Goal: Task Accomplishment & Management: Manage account settings

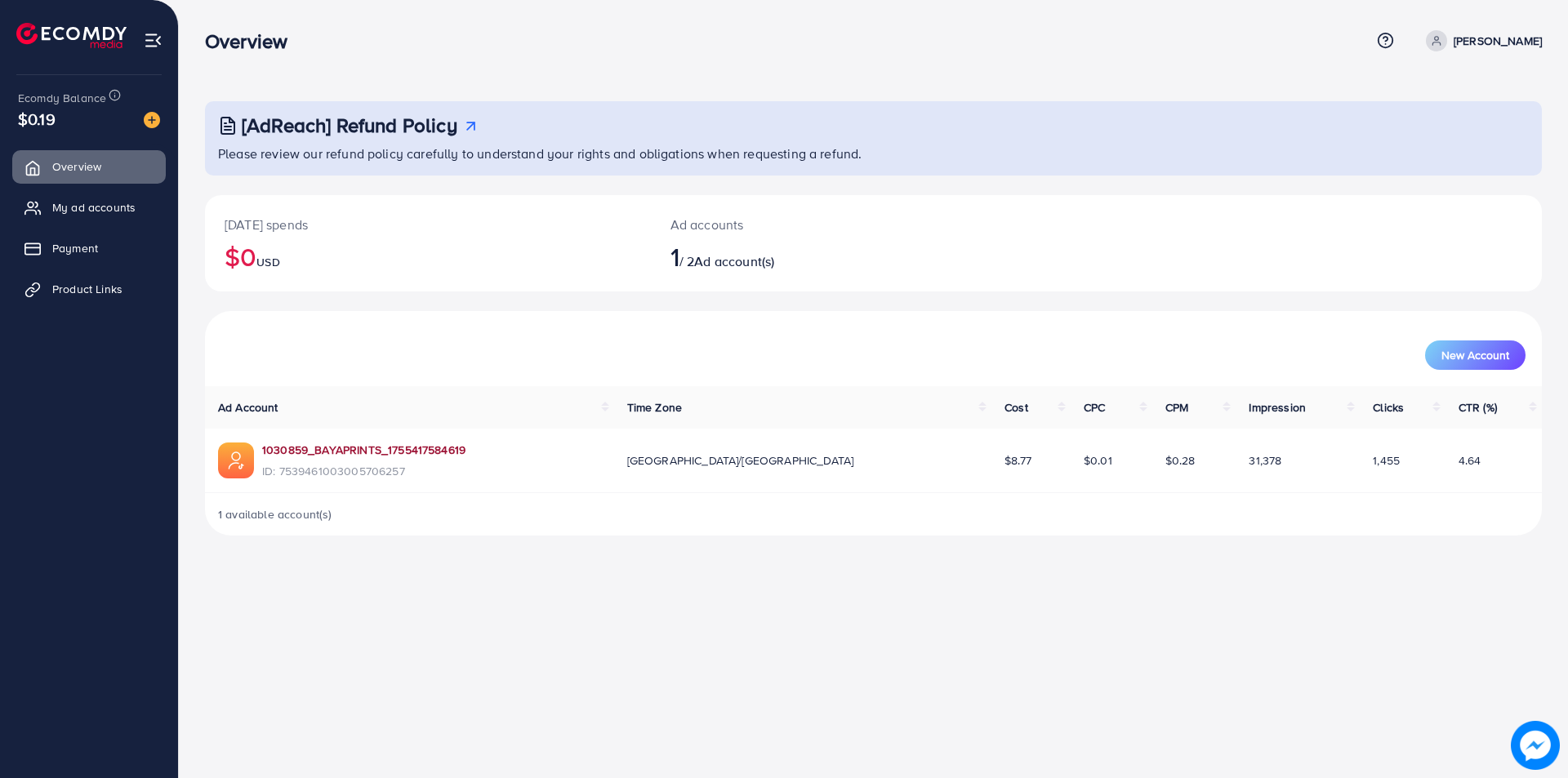
click at [408, 450] on link "1030859_BAYAPRINTS_1755417584619" at bounding box center [363, 450] width 203 height 17
click at [112, 222] on link "My ad accounts" at bounding box center [89, 207] width 154 height 32
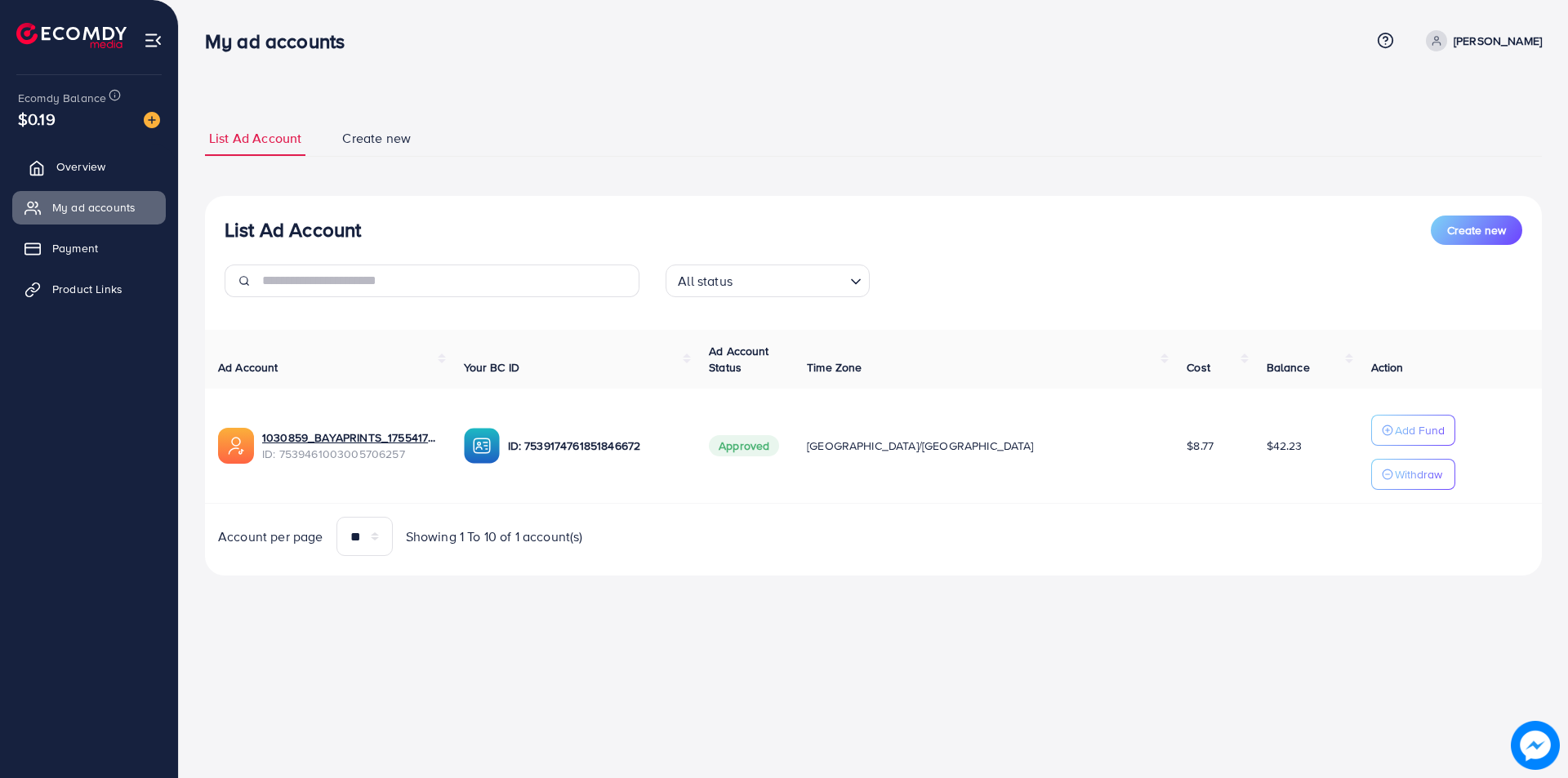
click at [114, 156] on link "Overview" at bounding box center [89, 166] width 154 height 32
